Goal: Task Accomplishment & Management: Manage account settings

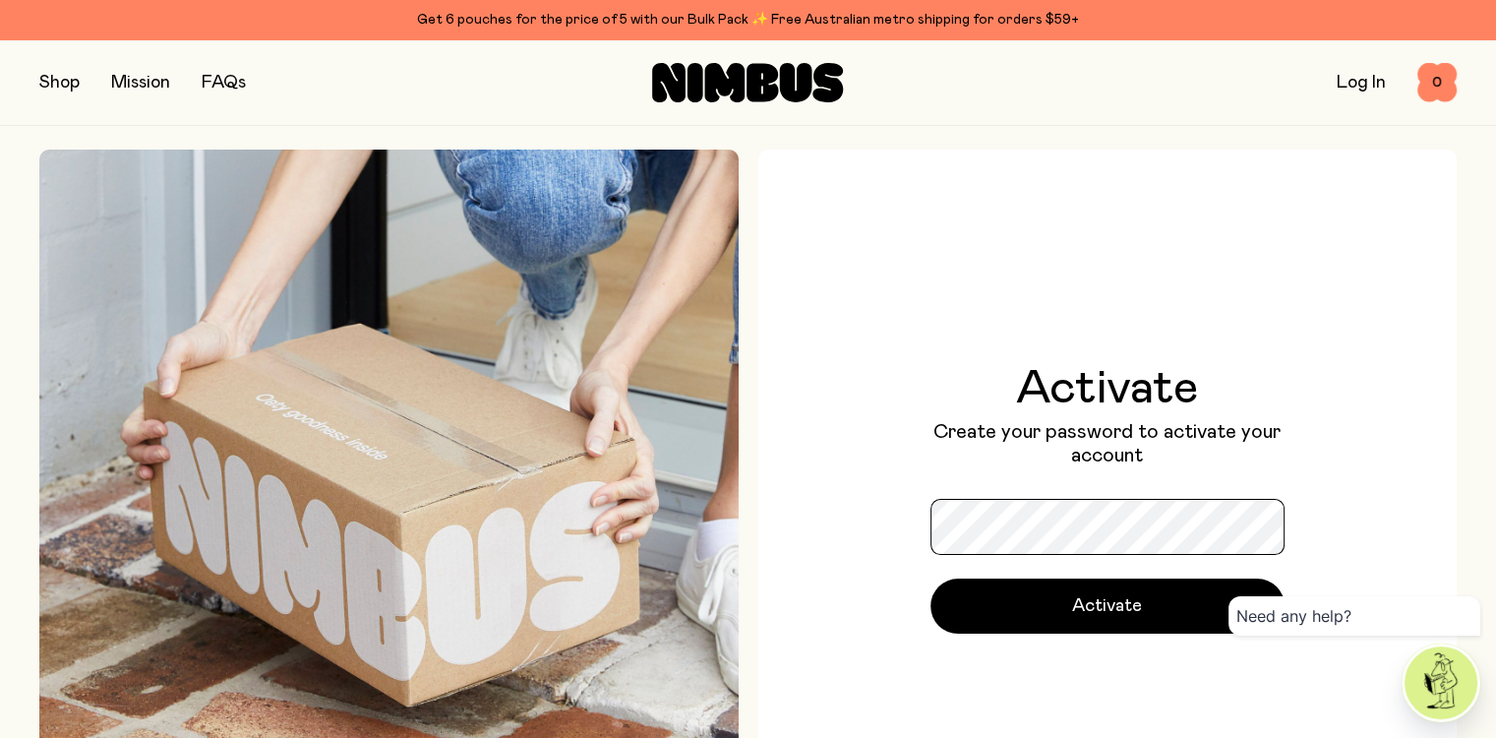
click at [930, 578] on button "Activate" at bounding box center [1107, 605] width 354 height 55
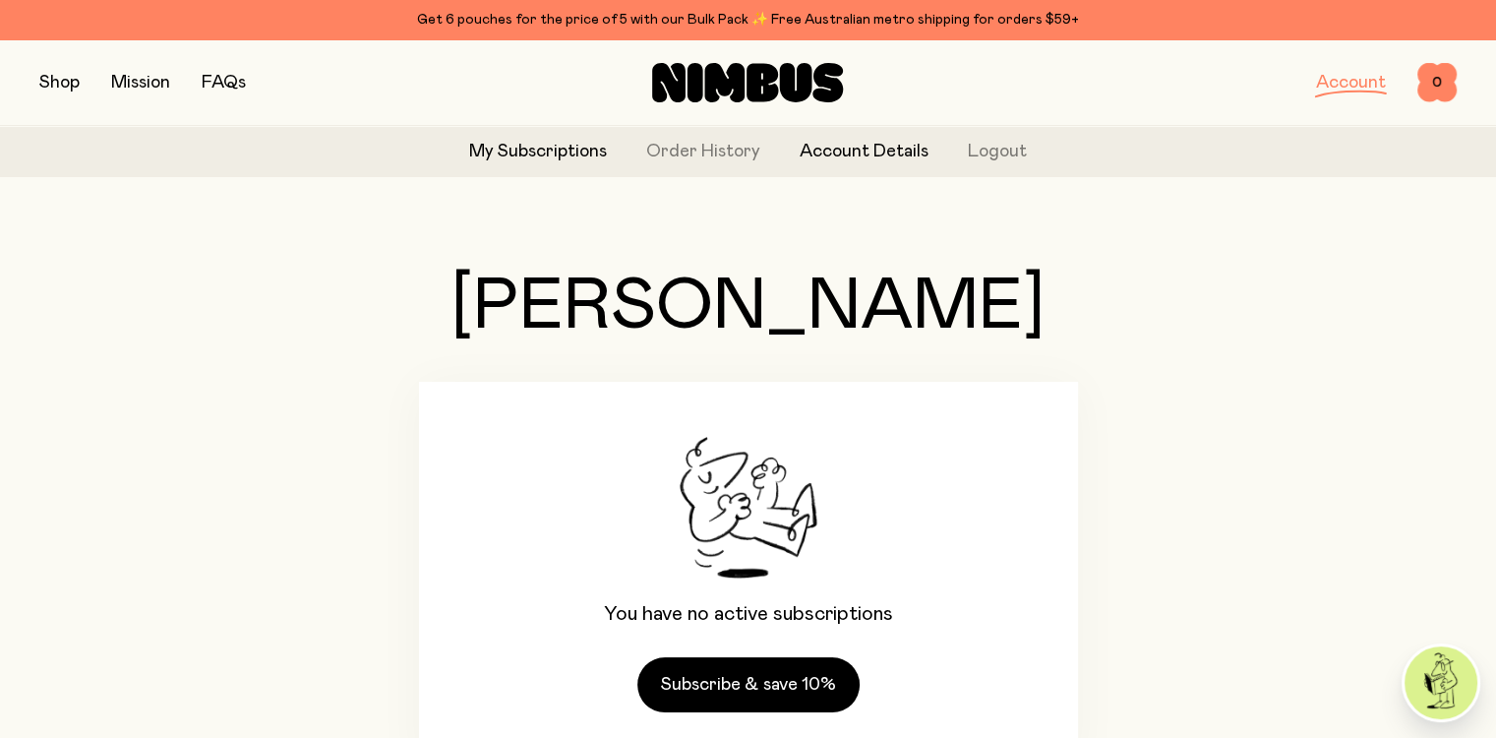
click at [842, 153] on link "Account Details" at bounding box center [864, 152] width 129 height 27
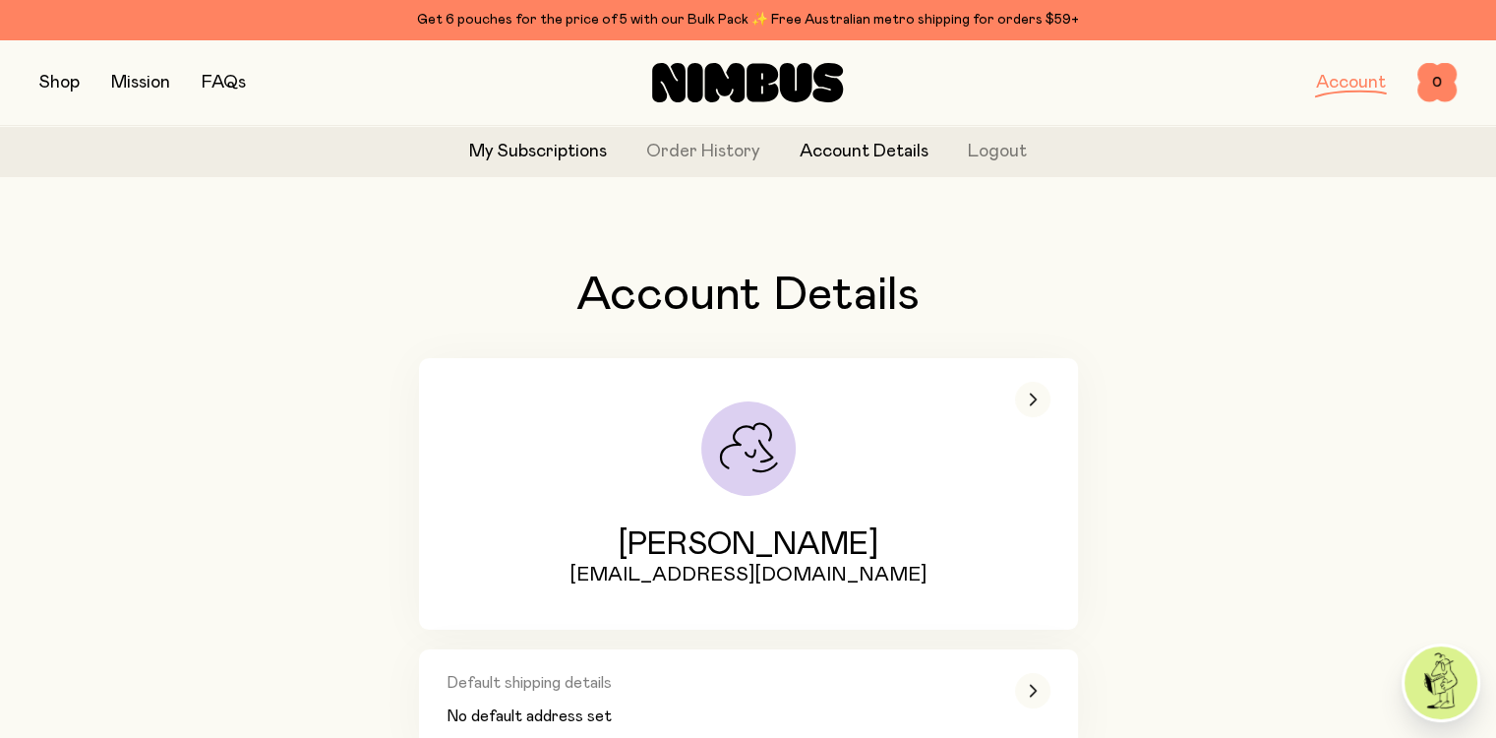
click at [538, 154] on link "My Subscriptions" at bounding box center [538, 152] width 138 height 27
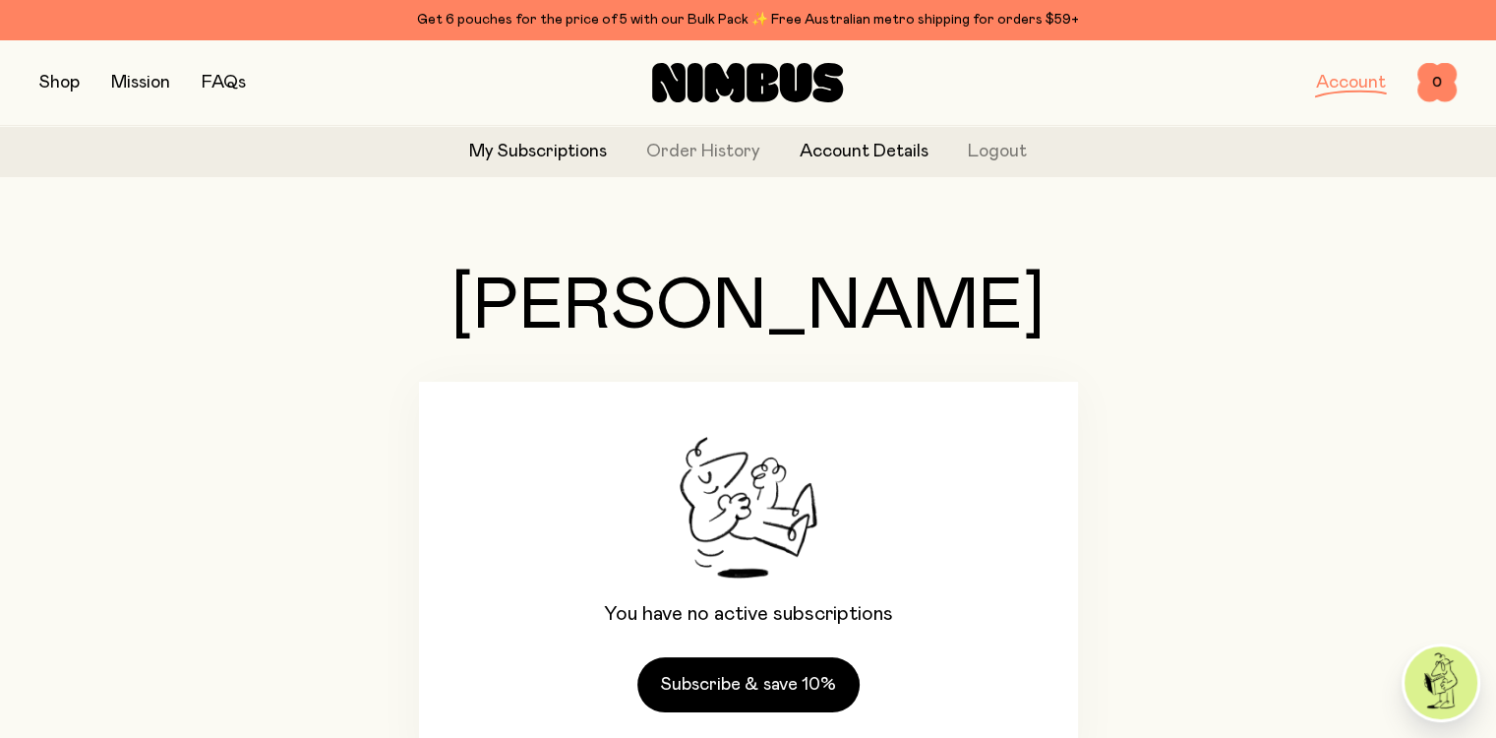
click at [852, 158] on link "Account Details" at bounding box center [864, 152] width 129 height 27
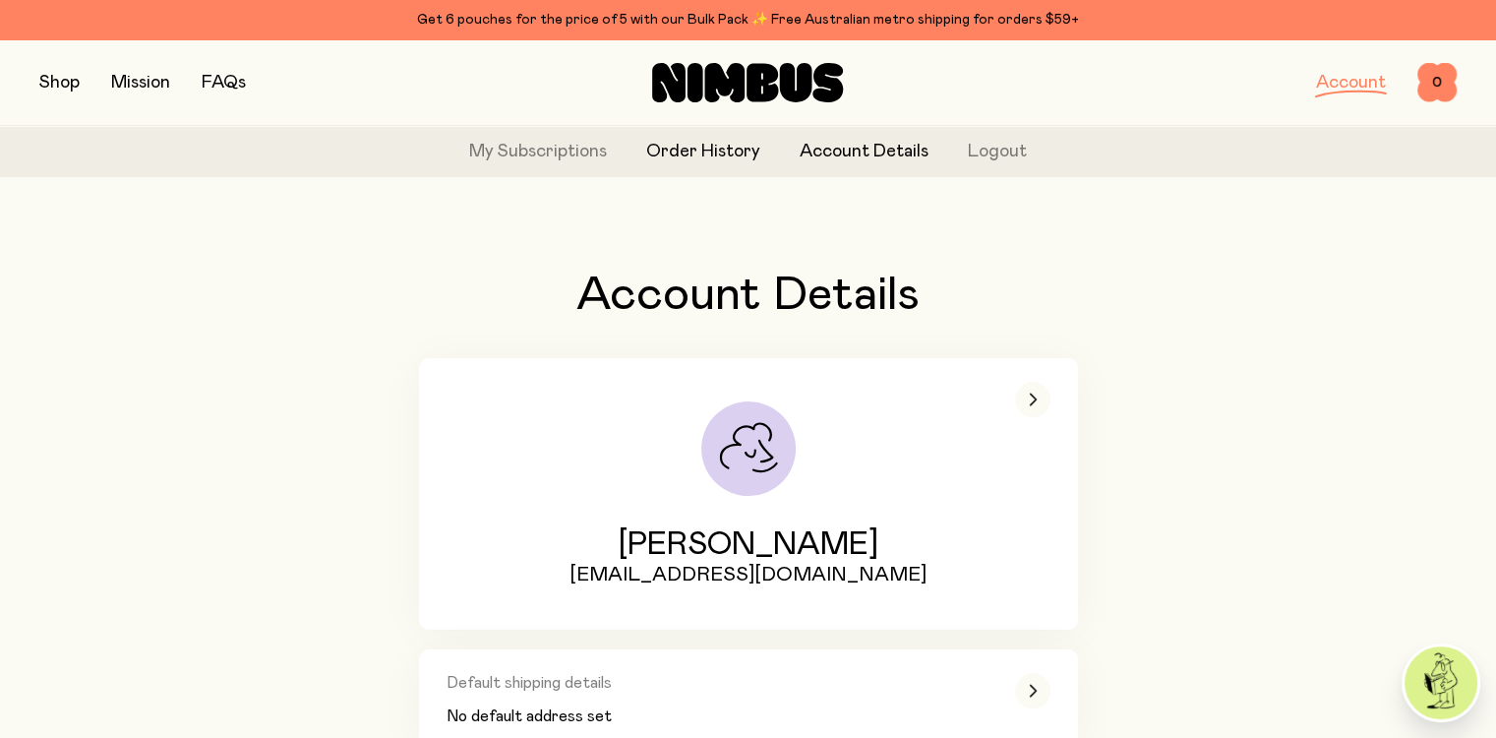
click at [698, 155] on link "Order History" at bounding box center [703, 152] width 114 height 27
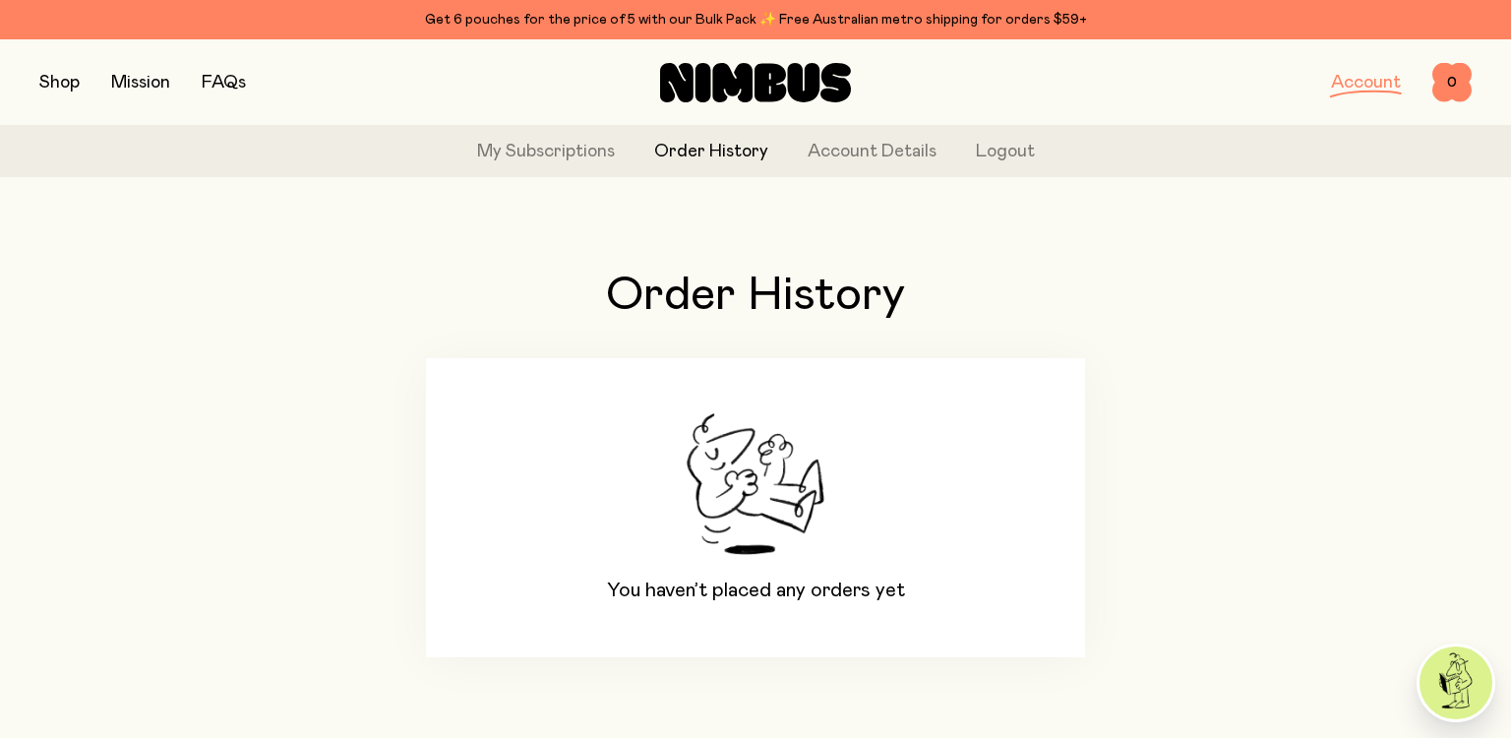
click at [223, 82] on link "FAQs" at bounding box center [224, 83] width 44 height 18
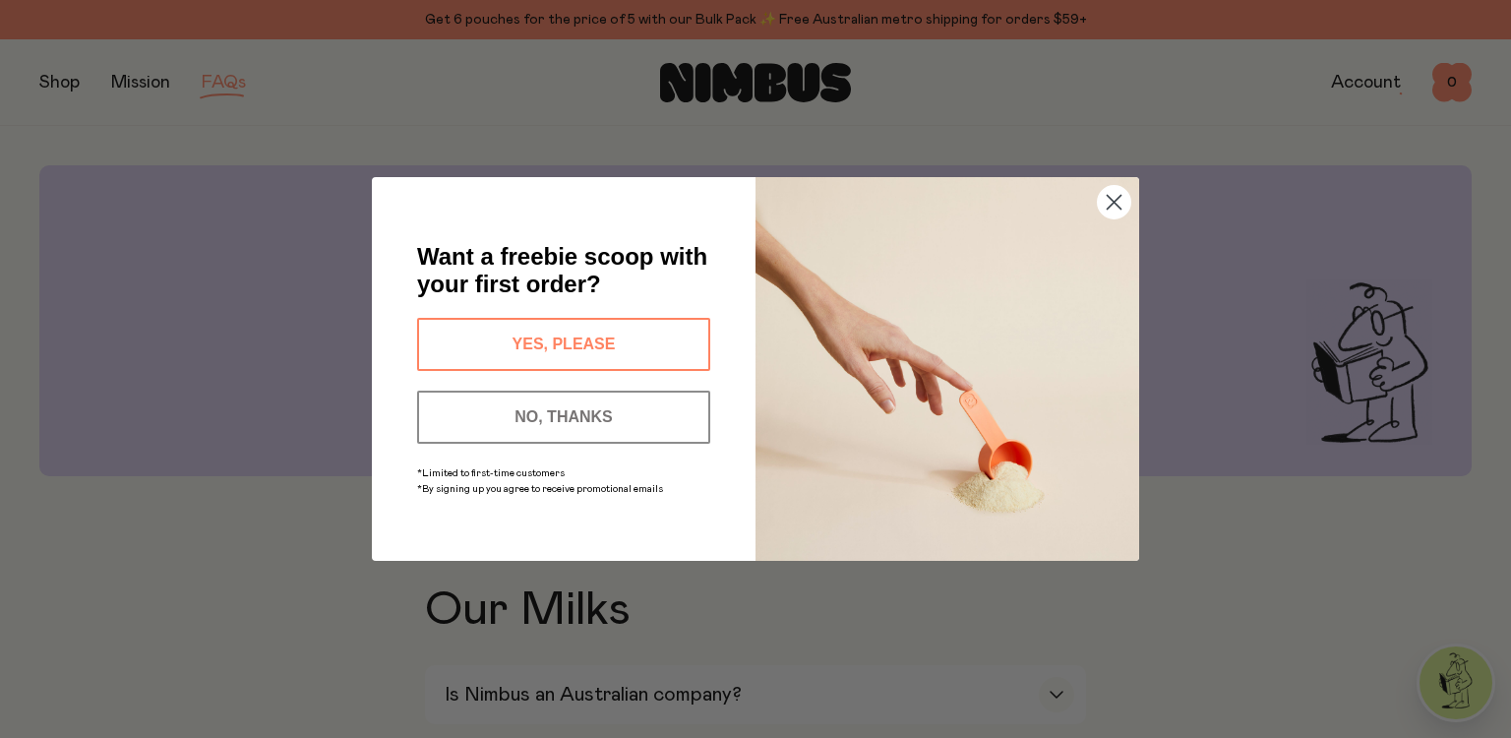
click at [636, 410] on button "NO, THANKS" at bounding box center [563, 416] width 293 height 53
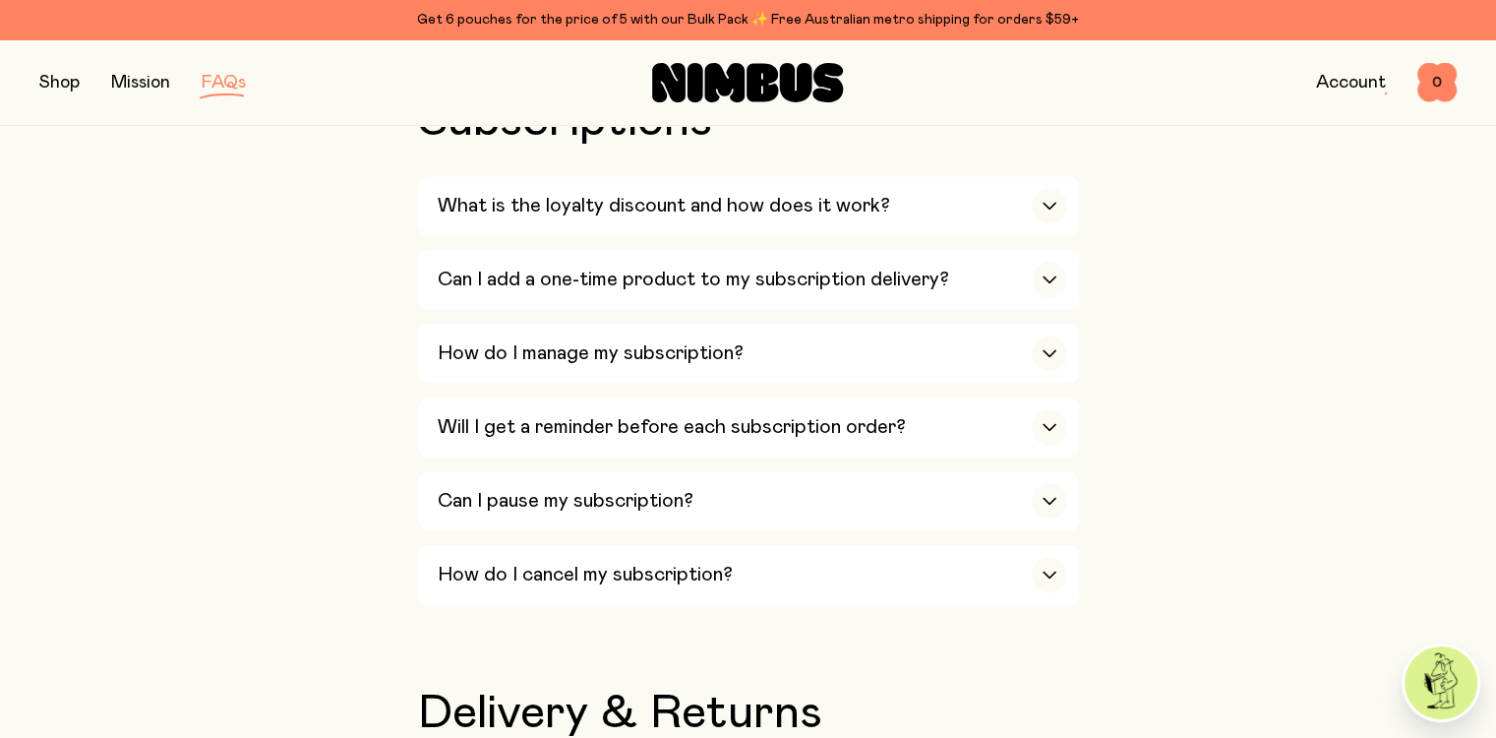
scroll to position [2459, 0]
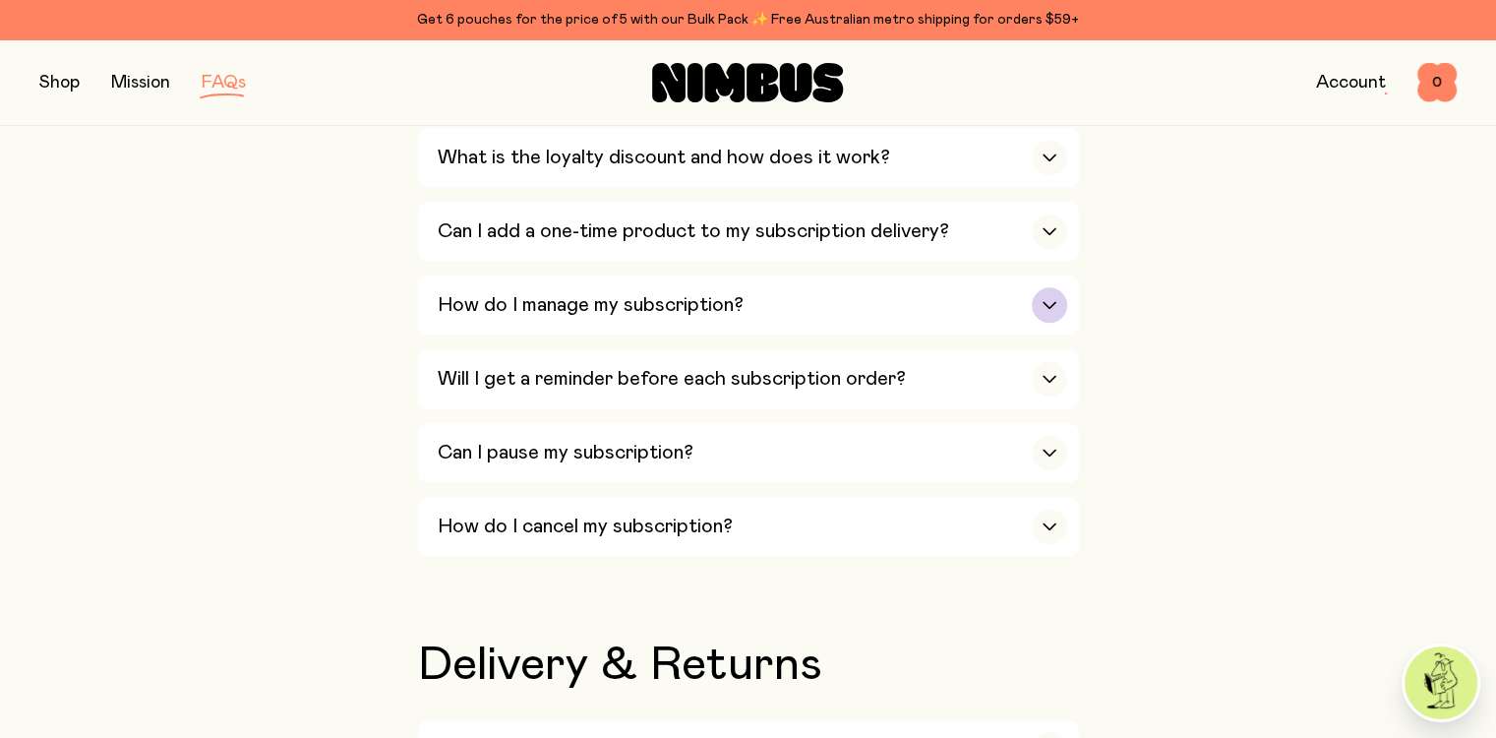
click at [1039, 287] on div "button" at bounding box center [1049, 304] width 35 height 35
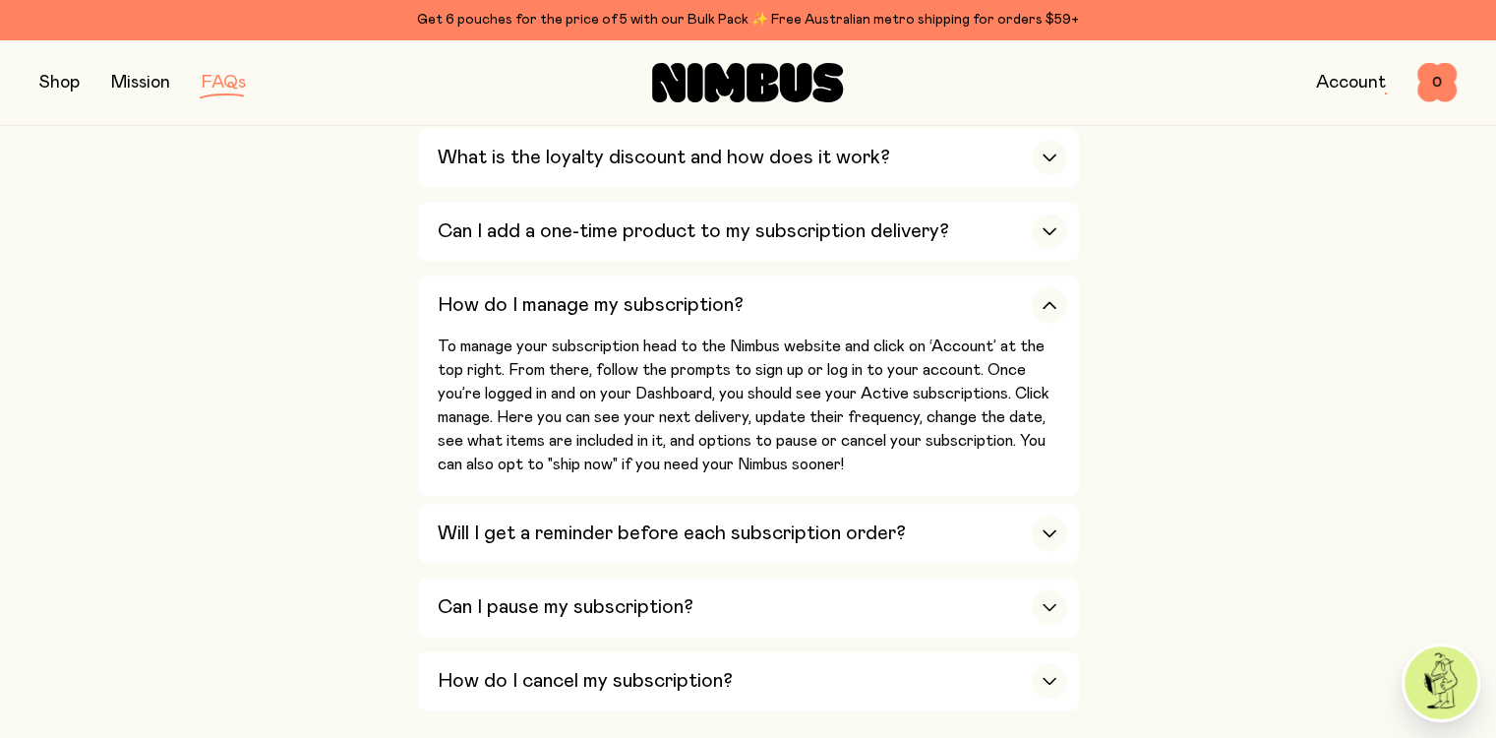
click at [1348, 80] on link "Account" at bounding box center [1351, 83] width 70 height 18
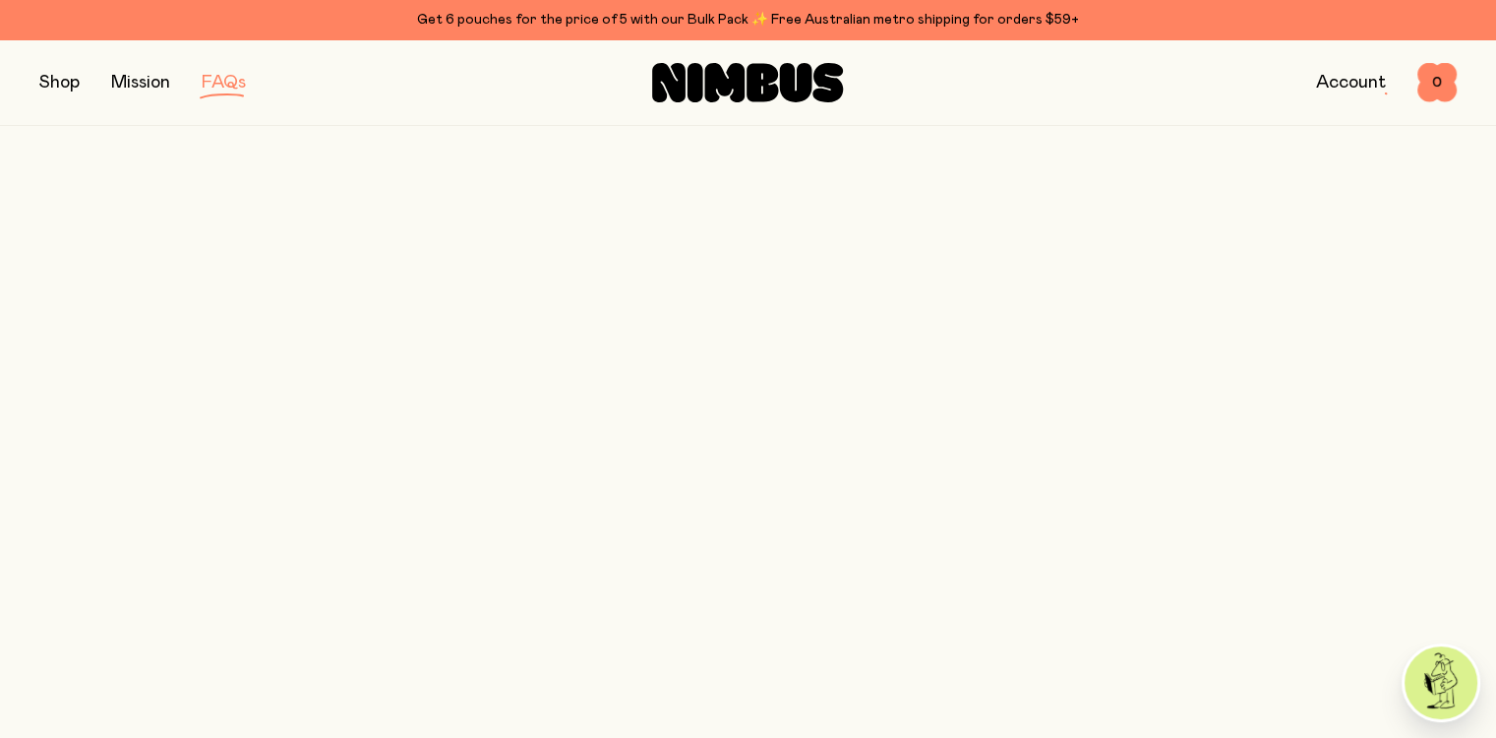
scroll to position [2459, 0]
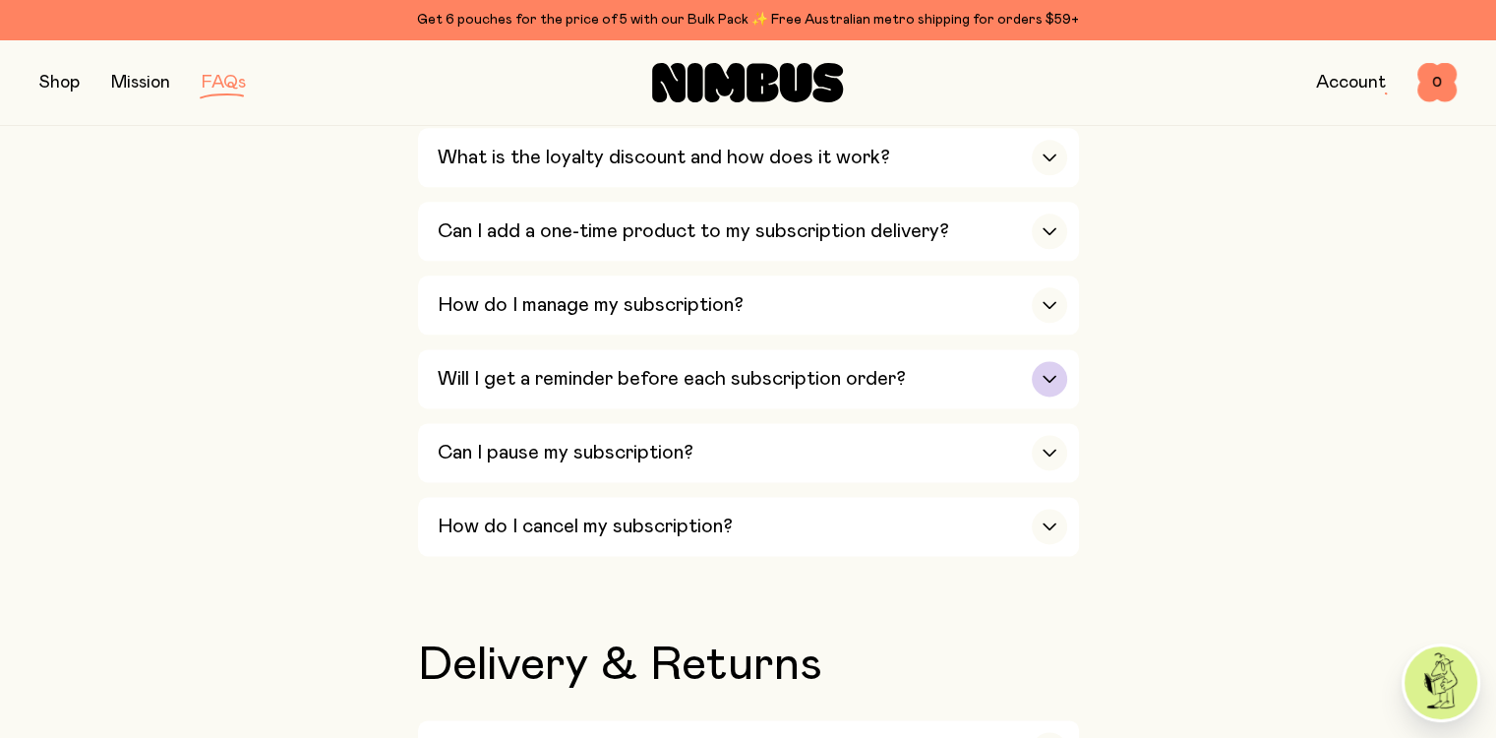
click at [1060, 361] on div "button" at bounding box center [1049, 378] width 35 height 35
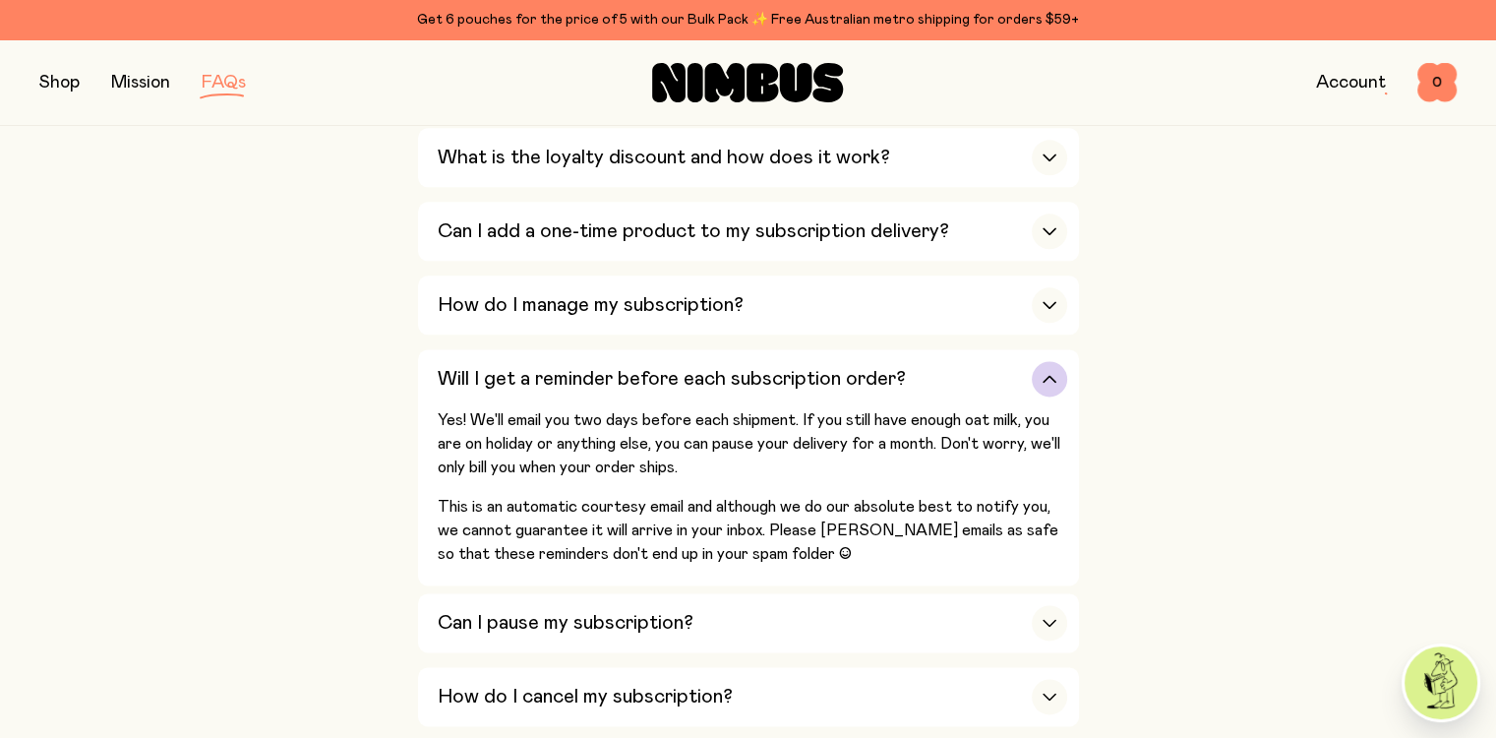
click at [1047, 375] on icon "button" at bounding box center [1049, 379] width 16 height 8
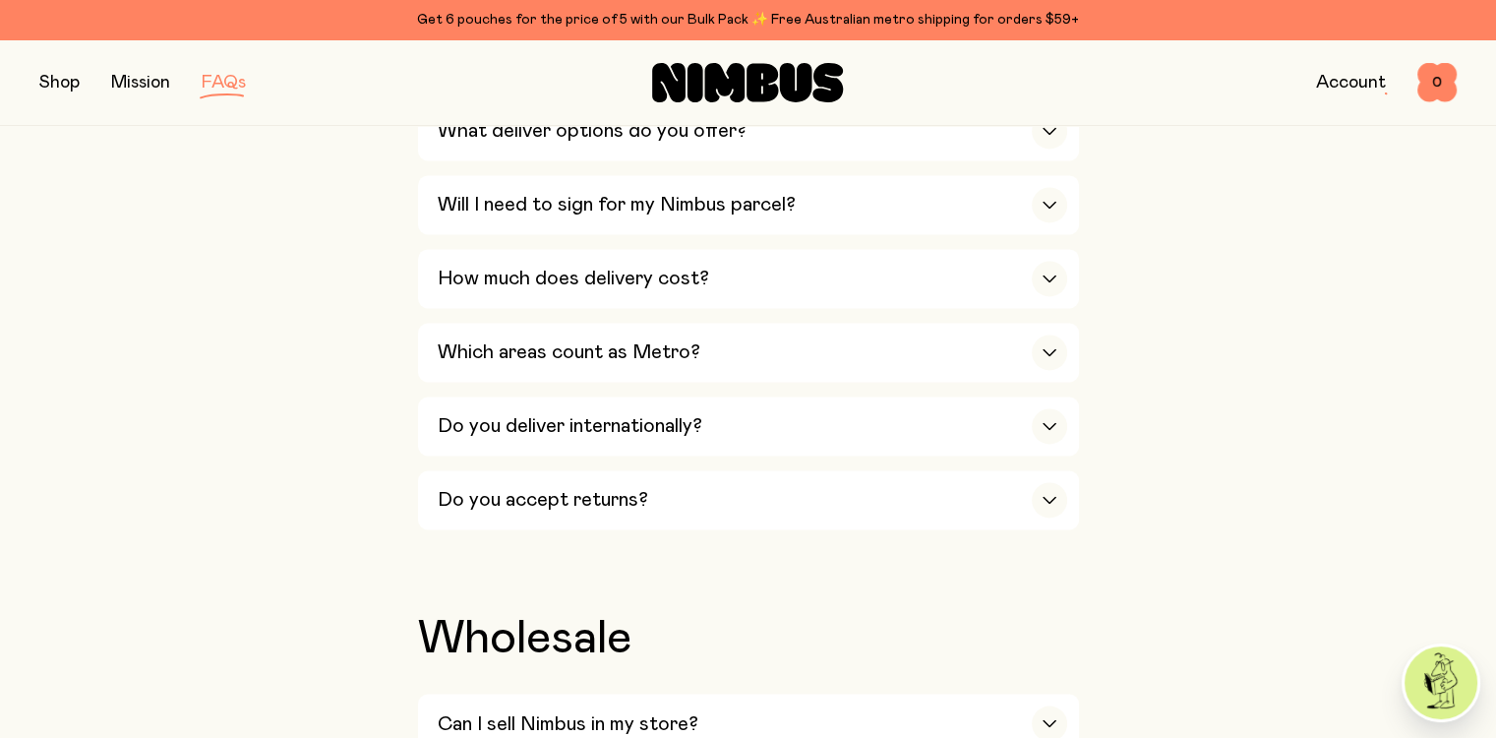
scroll to position [3163, 0]
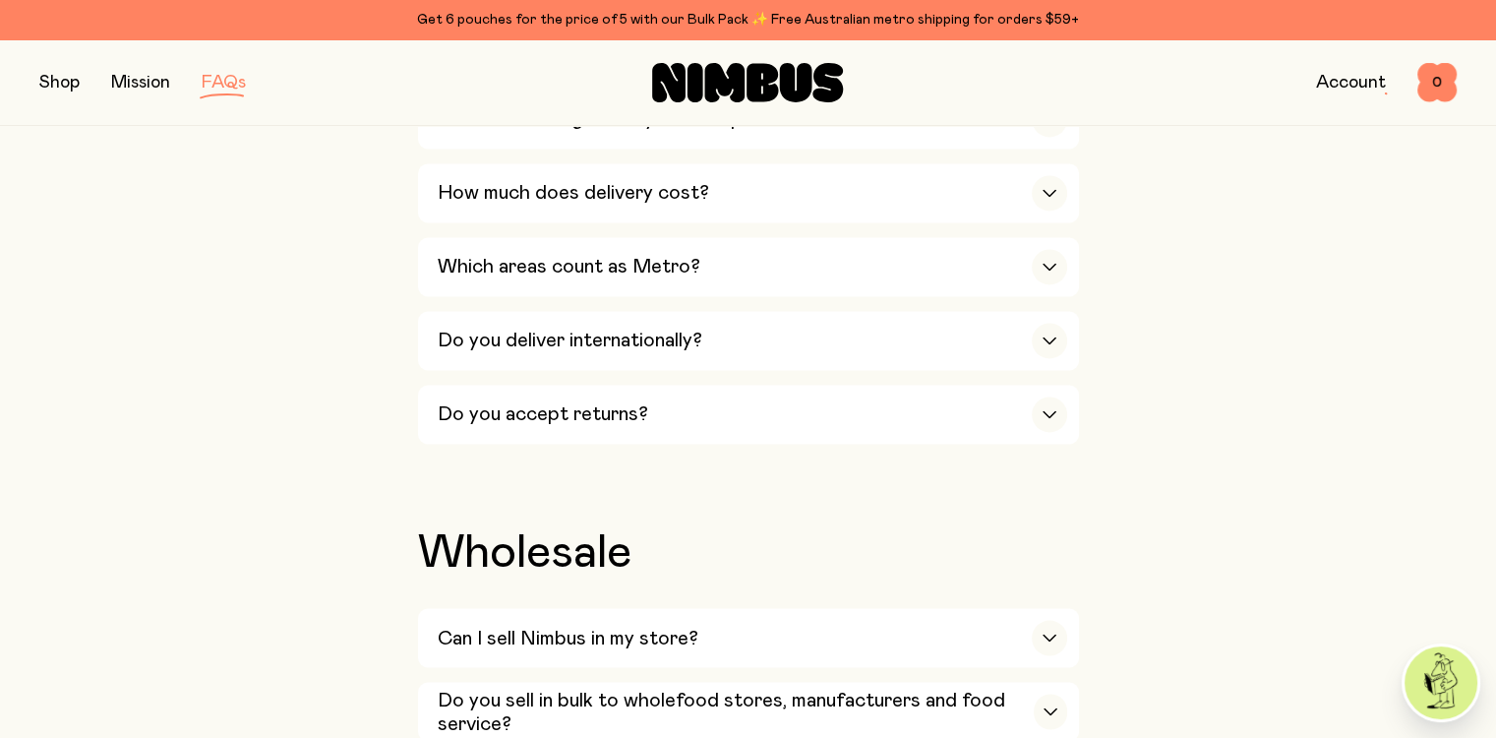
click at [1427, 685] on img at bounding box center [1440, 682] width 73 height 73
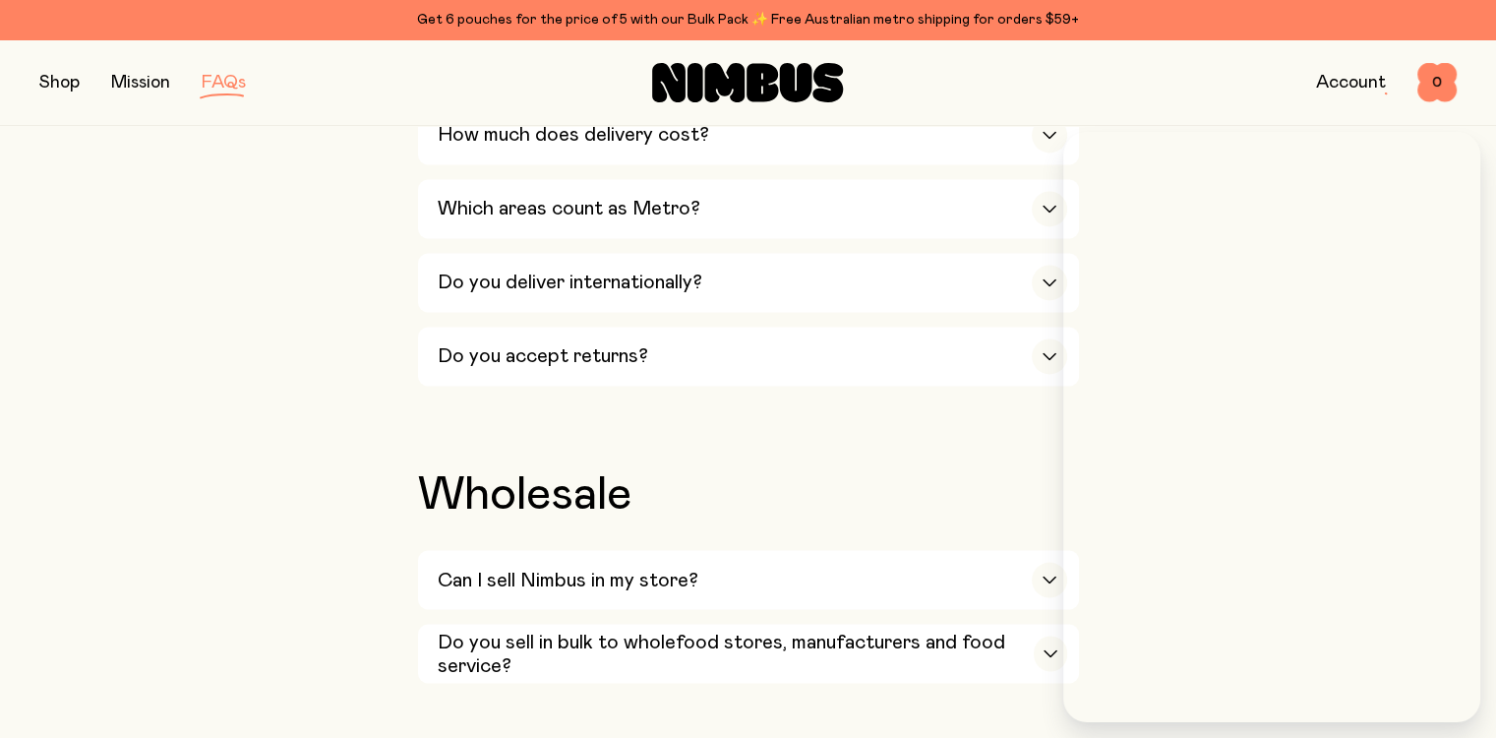
scroll to position [3261, 0]
